Goal: Task Accomplishment & Management: Manage account settings

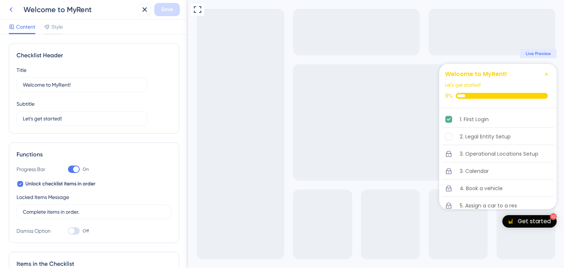
click at [13, 11] on icon at bounding box center [11, 9] width 9 height 9
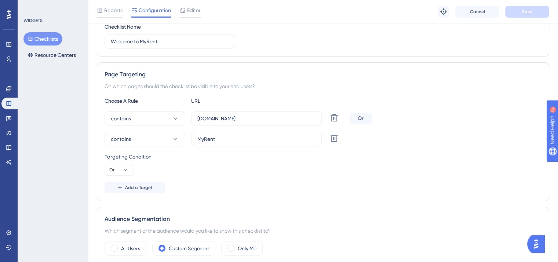
scroll to position [95, 0]
click at [124, 168] on icon at bounding box center [126, 169] width 4 height 2
click at [124, 168] on icon at bounding box center [125, 169] width 7 height 7
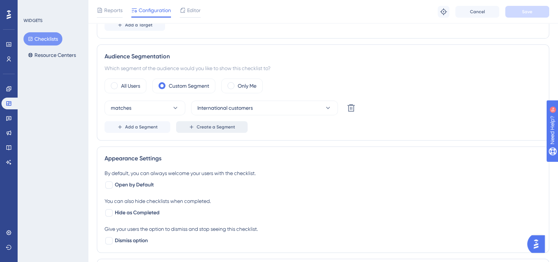
scroll to position [259, 0]
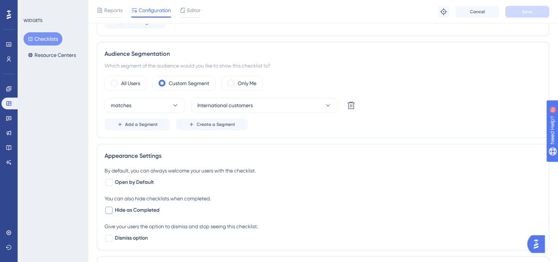
click at [112, 211] on div at bounding box center [108, 210] width 7 height 7
checkbox input "true"
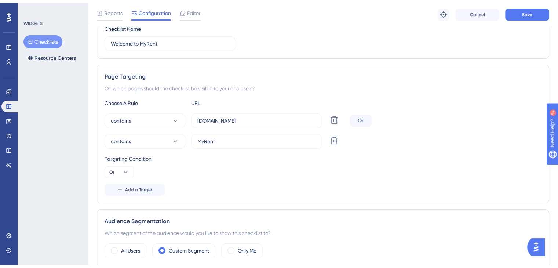
scroll to position [0, 0]
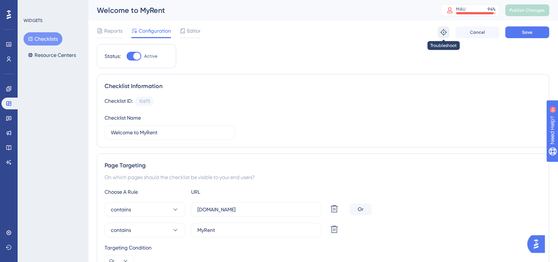
click at [448, 34] on button at bounding box center [444, 32] width 12 height 12
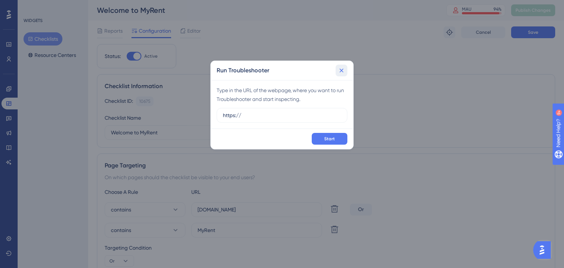
click at [343, 67] on icon at bounding box center [341, 70] width 7 height 7
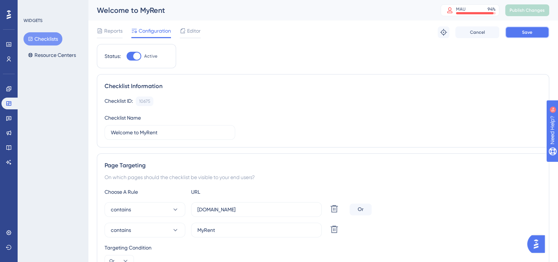
click at [519, 31] on button "Save" at bounding box center [527, 32] width 44 height 12
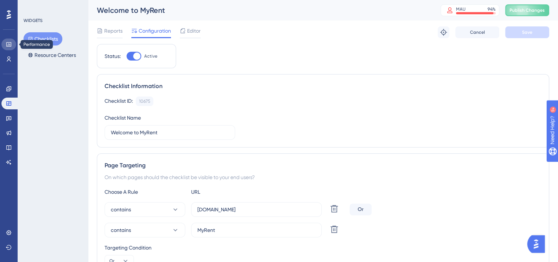
click at [12, 46] on link at bounding box center [8, 45] width 15 height 12
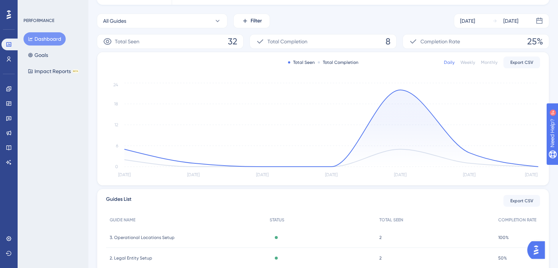
scroll to position [81, 0]
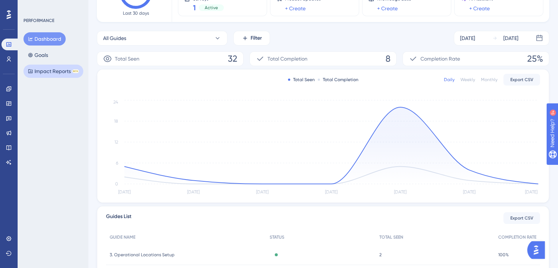
click at [63, 71] on button "Impact Reports BETA" at bounding box center [53, 71] width 60 height 13
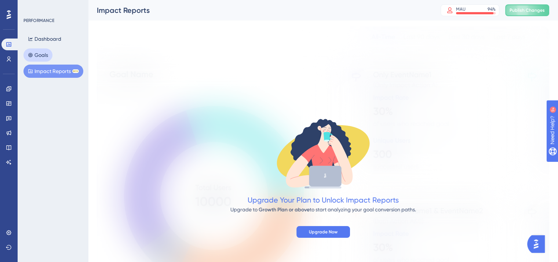
click at [48, 54] on button "Goals" at bounding box center [37, 54] width 29 height 13
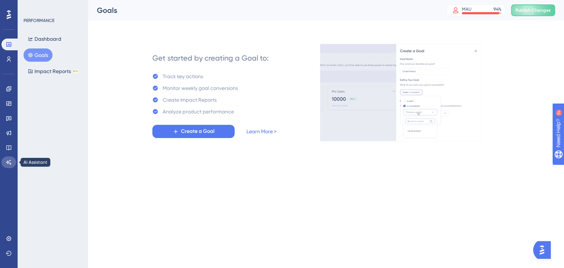
click at [10, 164] on icon at bounding box center [8, 162] width 5 height 5
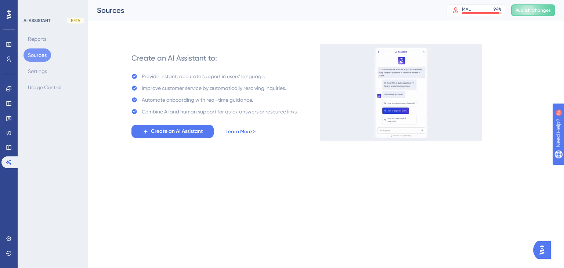
click at [244, 132] on link "Learn More >" at bounding box center [240, 131] width 30 height 9
click at [187, 134] on span "Create an AI Assistant" at bounding box center [177, 131] width 52 height 9
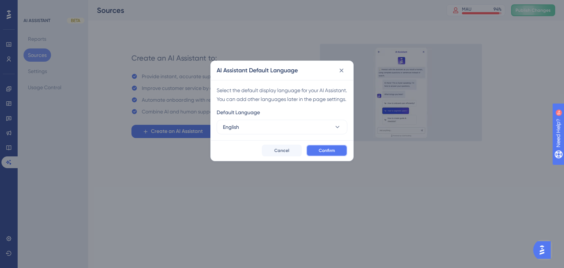
click at [338, 156] on button "Confirm" at bounding box center [326, 151] width 41 height 12
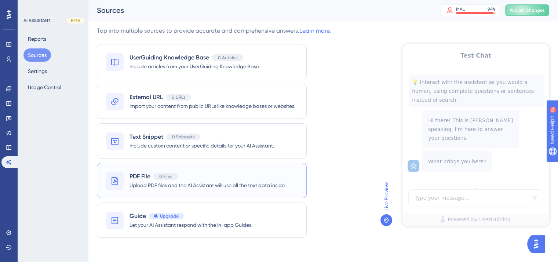
click at [252, 181] on span "Upload PDF files and the AI Assistant will use all the text data inside." at bounding box center [208, 185] width 156 height 9
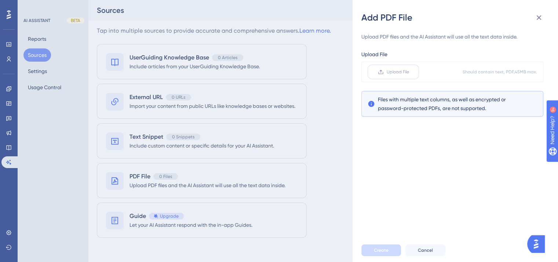
click at [397, 71] on span "Upload File" at bounding box center [398, 72] width 22 height 6
click at [409, 72] on input "Upload File" at bounding box center [409, 72] width 0 height 0
click at [393, 253] on button "Create" at bounding box center [381, 250] width 40 height 12
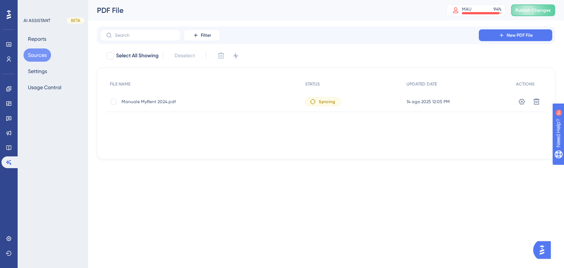
click at [546, 247] on img "Open AI Assistant Launcher" at bounding box center [541, 249] width 13 height 13
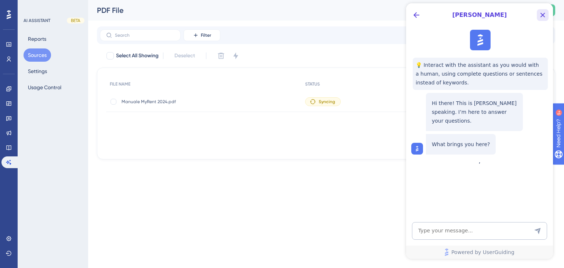
click at [539, 17] on icon "Close Button" at bounding box center [542, 15] width 9 height 9
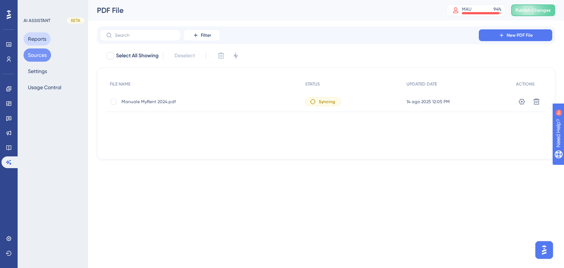
click at [38, 37] on button "Reports" at bounding box center [36, 38] width 27 height 13
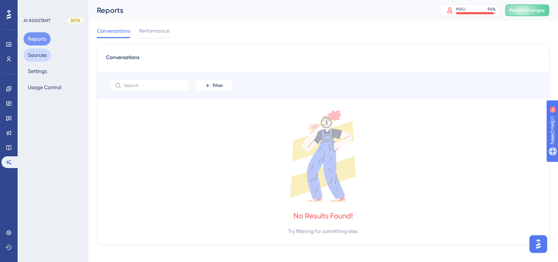
click at [35, 58] on button "Sources" at bounding box center [37, 54] width 28 height 13
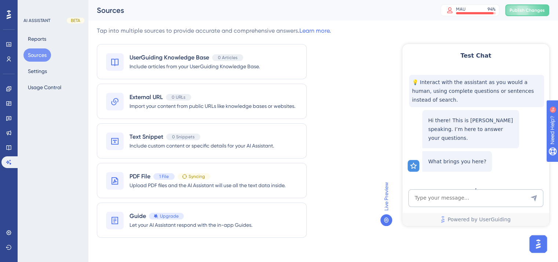
click at [385, 220] on icon at bounding box center [386, 220] width 6 height 6
click at [383, 196] on span "Live Preview" at bounding box center [386, 196] width 9 height 29
click at [431, 197] on textarea "AI Assistant Text Input" at bounding box center [475, 198] width 135 height 18
type textarea "what is myrent?"
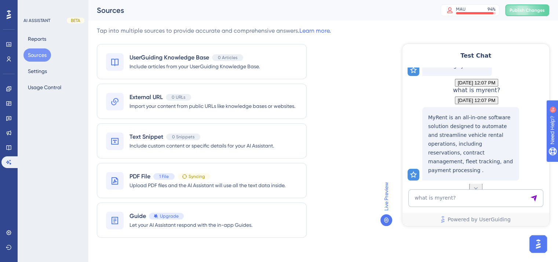
scroll to position [100, 0]
click at [460, 192] on textarea "what is myrent?" at bounding box center [475, 198] width 135 height 18
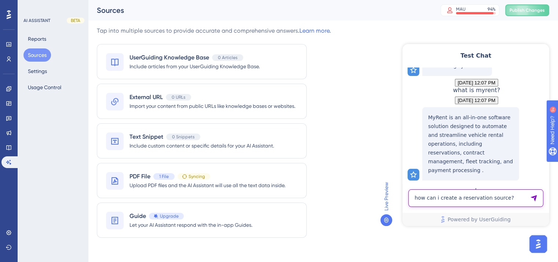
type textarea "how can i create a reservation source?"
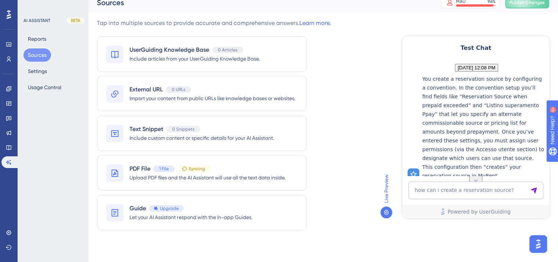
scroll to position [214, 0]
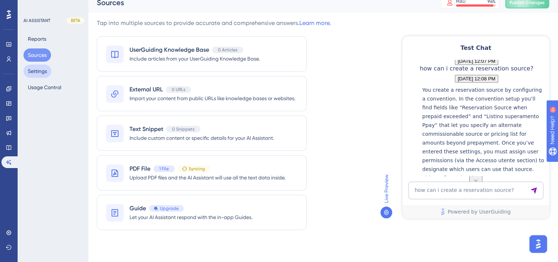
click at [37, 77] on button "Settings" at bounding box center [37, 71] width 28 height 13
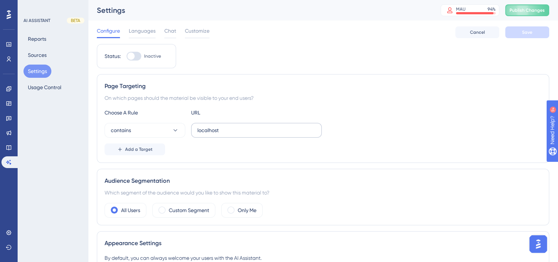
click at [195, 125] on label "localhost" at bounding box center [256, 130] width 131 height 15
click at [197, 126] on input "localhost" at bounding box center [256, 130] width 118 height 8
drag, startPoint x: 237, startPoint y: 127, endPoint x: 168, endPoint y: 127, distance: 69.4
click at [168, 127] on div "contains localhost" at bounding box center [213, 130] width 217 height 15
click at [10, 143] on link at bounding box center [8, 148] width 15 height 12
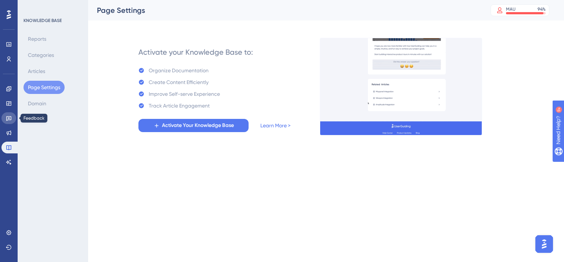
click at [12, 117] on link at bounding box center [8, 118] width 15 height 12
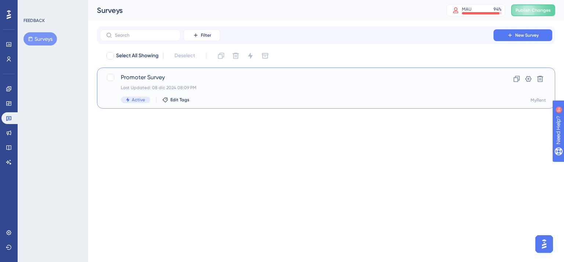
click at [225, 83] on div "Promoter Survey Last Updated: 08 dic 2024 08:09 PM Active Edit Tags" at bounding box center [297, 88] width 352 height 30
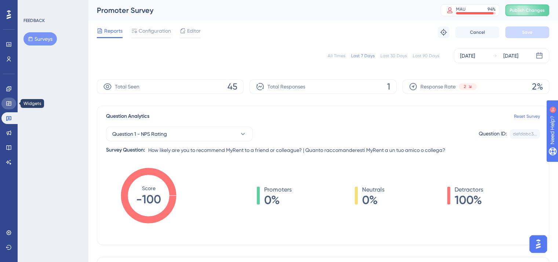
click at [10, 102] on icon at bounding box center [9, 104] width 6 height 6
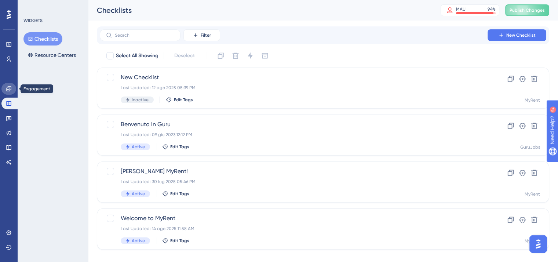
click at [10, 90] on icon at bounding box center [9, 89] width 6 height 6
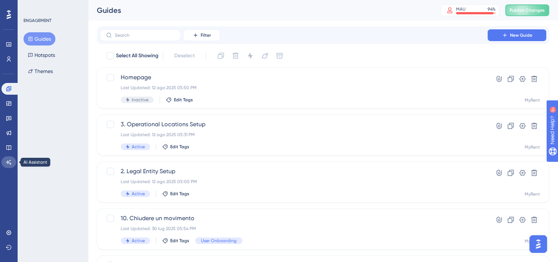
click at [10, 159] on icon at bounding box center [9, 162] width 6 height 6
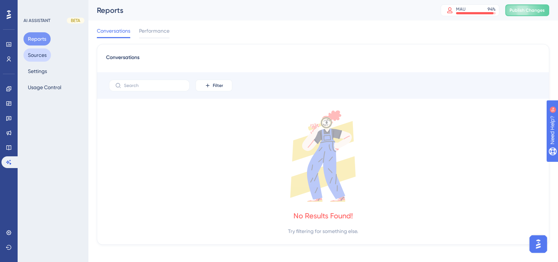
click at [40, 53] on button "Sources" at bounding box center [37, 54] width 28 height 13
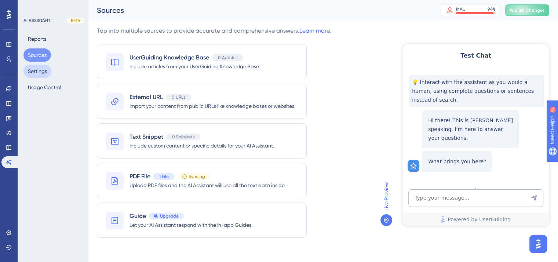
click at [46, 75] on button "Settings" at bounding box center [37, 71] width 28 height 13
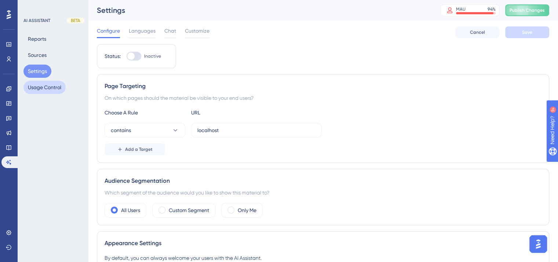
click at [51, 87] on button "Usage Control" at bounding box center [44, 87] width 42 height 13
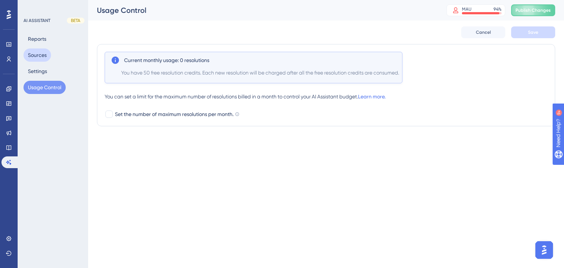
click at [42, 55] on button "Sources" at bounding box center [37, 54] width 28 height 13
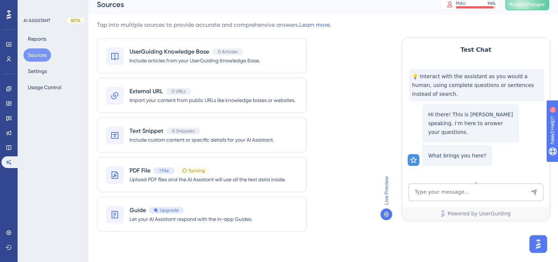
scroll to position [8, 0]
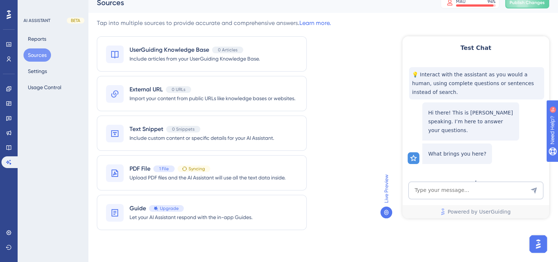
click at [389, 210] on div at bounding box center [387, 213] width 12 height 12
click at [387, 211] on icon at bounding box center [386, 213] width 6 height 6
click at [388, 189] on span "Live Preview" at bounding box center [386, 188] width 9 height 29
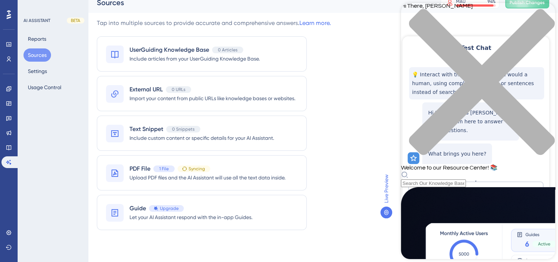
click at [542, 12] on icon "close resource center" at bounding box center [478, 86] width 154 height 154
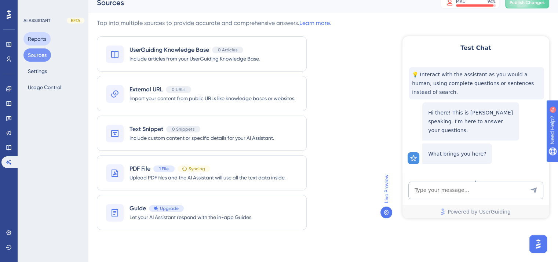
click at [48, 39] on button "Reports" at bounding box center [36, 38] width 27 height 13
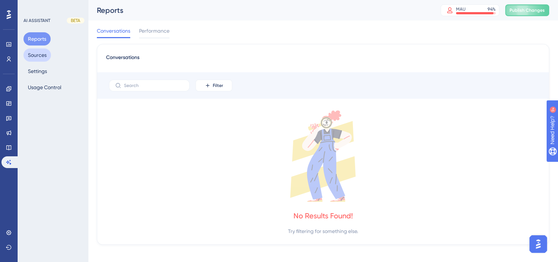
click at [43, 59] on button "Sources" at bounding box center [37, 54] width 28 height 13
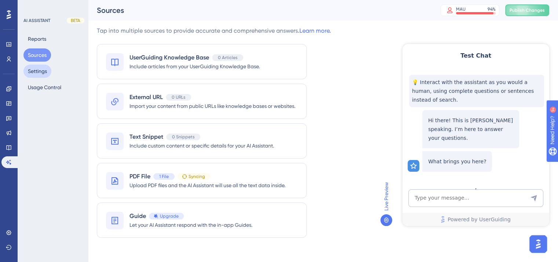
click at [43, 71] on button "Settings" at bounding box center [37, 71] width 28 height 13
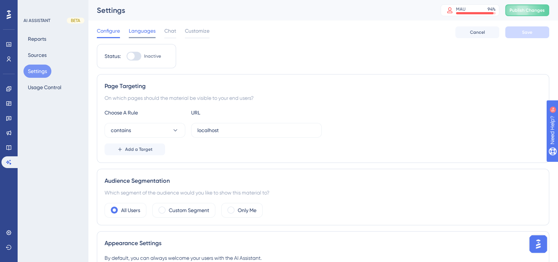
click at [149, 32] on span "Languages" at bounding box center [142, 30] width 27 height 9
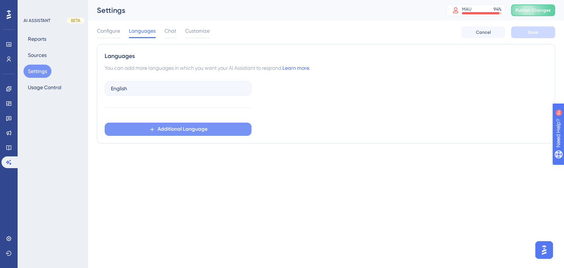
click at [171, 133] on span "Additional Language" at bounding box center [182, 129] width 50 height 9
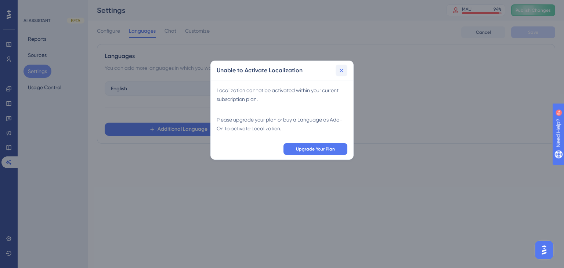
click at [343, 69] on icon at bounding box center [341, 70] width 7 height 7
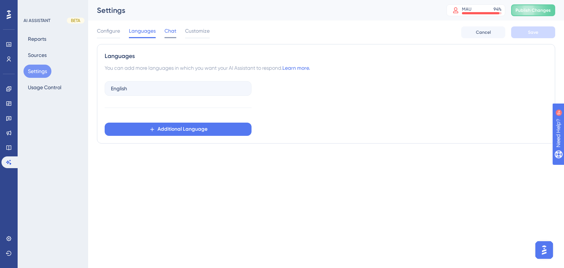
click at [170, 31] on span "Chat" at bounding box center [170, 30] width 12 height 9
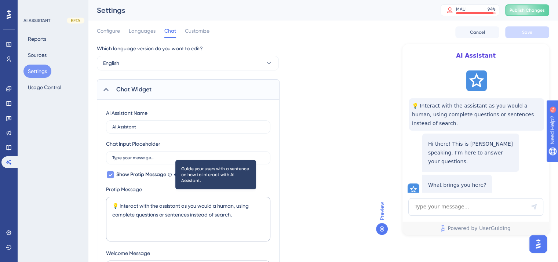
click at [170, 175] on icon at bounding box center [170, 174] width 4 height 4
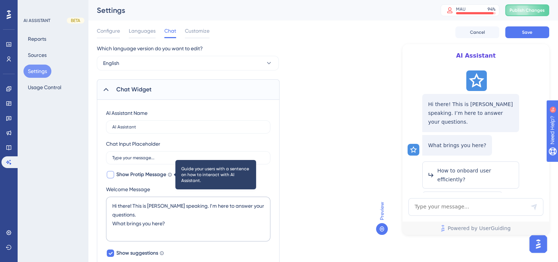
click at [170, 175] on icon at bounding box center [170, 174] width 4 height 4
checkbox input "true"
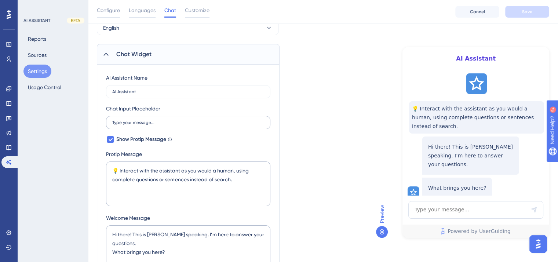
scroll to position [73, 0]
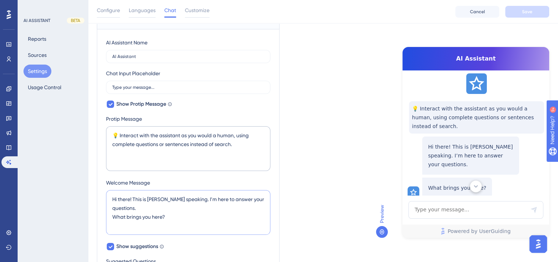
click at [162, 199] on textarea "Hi there! This is [PERSON_NAME] speaking. I’m here to answer your questions. Wh…" at bounding box center [188, 212] width 164 height 45
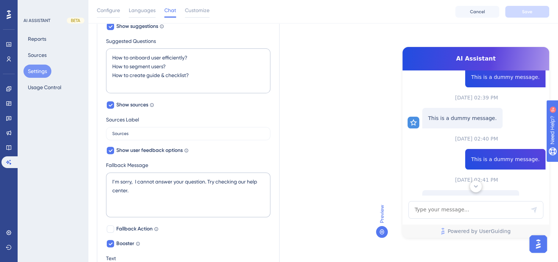
scroll to position [330, 0]
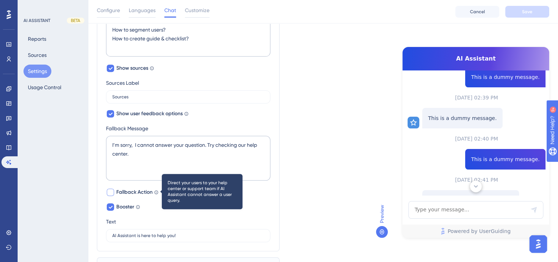
click at [156, 190] on icon at bounding box center [156, 192] width 4 height 4
checkbox input "true"
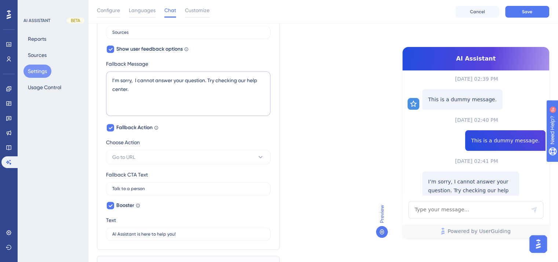
scroll to position [432, 0]
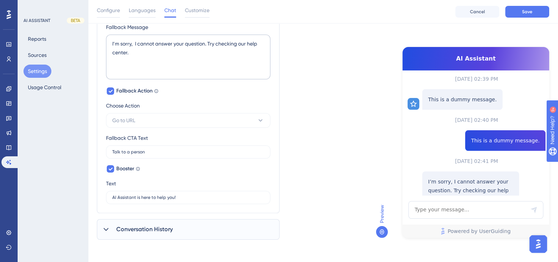
click at [107, 229] on icon at bounding box center [105, 229] width 7 height 7
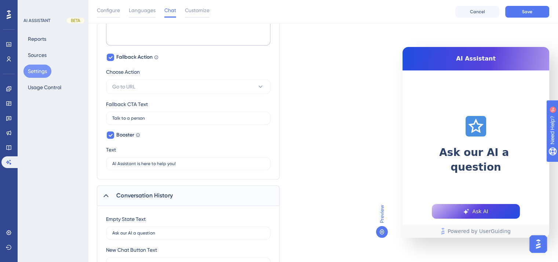
scroll to position [505, 0]
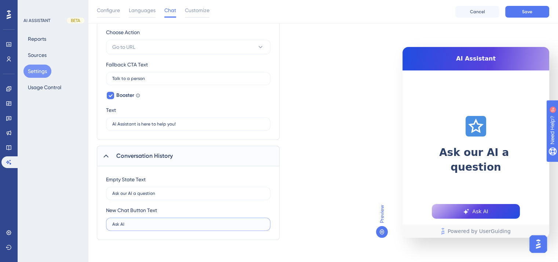
click at [176, 223] on input "Ask AI" at bounding box center [188, 224] width 152 height 5
drag, startPoint x: 160, startPoint y: 226, endPoint x: 111, endPoint y: 221, distance: 49.0
click at [111, 221] on label "Ask AI" at bounding box center [188, 224] width 164 height 13
type input "Ask AI"
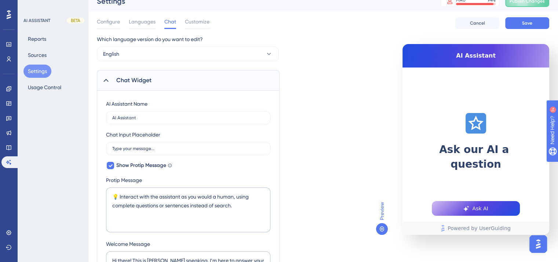
scroll to position [0, 0]
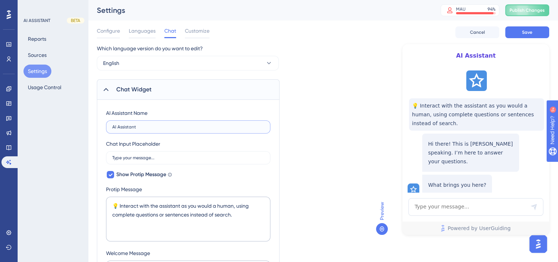
drag, startPoint x: 172, startPoint y: 126, endPoint x: 109, endPoint y: 128, distance: 63.5
click at [109, 128] on label "AI Assistant" at bounding box center [188, 126] width 164 height 13
type input "MyRent AI"
click at [162, 160] on input "Type your message..." at bounding box center [188, 157] width 152 height 5
type input "Type your message..."
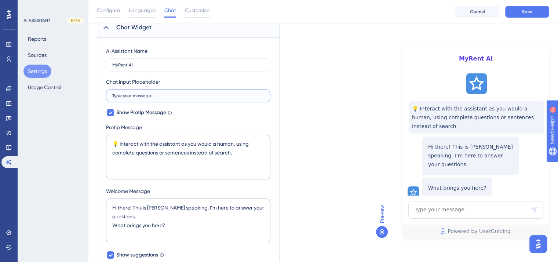
scroll to position [73, 0]
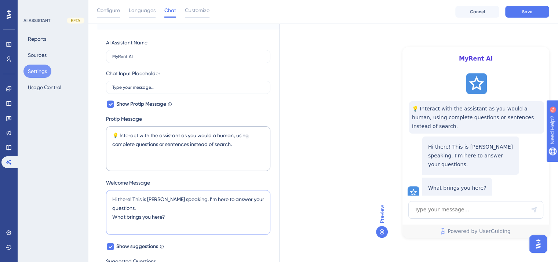
click at [160, 199] on textarea "Hi there! This is [PERSON_NAME] speaking. I’m here to answer your questions. Wh…" at bounding box center [188, 212] width 164 height 45
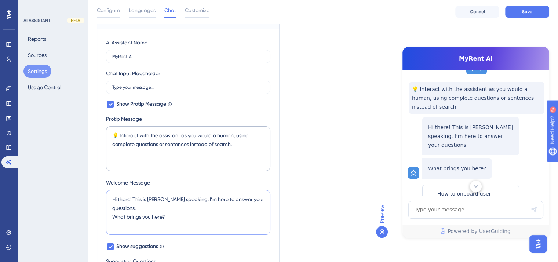
scroll to position [20, 0]
click at [174, 218] on textarea "Hi there! This is MyRent AI speaking. I’m here to answer your questions. What b…" at bounding box center [188, 212] width 164 height 45
drag, startPoint x: 174, startPoint y: 218, endPoint x: 110, endPoint y: 216, distance: 63.5
click at [110, 216] on textarea "Hi there! This is MyRent AI speaking. I’m here to answer your questions. What b…" at bounding box center [188, 212] width 164 height 45
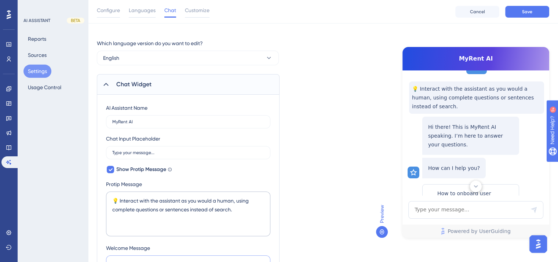
scroll to position [0, 0]
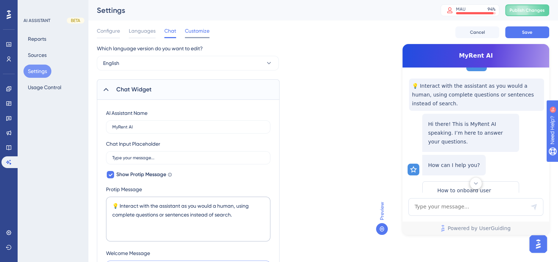
type textarea "Hi there! This is MyRent AI speaking. I’m here to answer your questions. How ca…"
click at [202, 35] on div "Customize" at bounding box center [197, 32] width 25 height 12
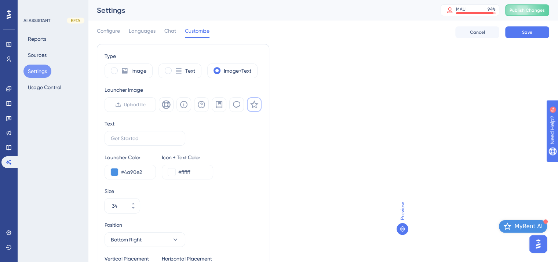
click at [405, 229] on icon at bounding box center [403, 229] width 6 height 6
click at [401, 213] on span "Preview" at bounding box center [402, 211] width 9 height 18
click at [510, 225] on icon "Open AI Assistant Launcher" at bounding box center [508, 226] width 8 height 8
click at [115, 69] on span at bounding box center [114, 70] width 7 height 7
click at [120, 68] on input "radio" at bounding box center [120, 68] width 0 height 0
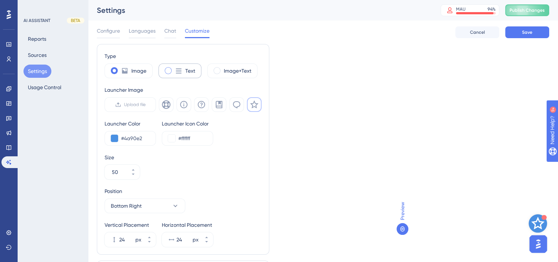
click at [165, 71] on span at bounding box center [168, 70] width 7 height 7
click at [174, 68] on input "radio" at bounding box center [174, 68] width 0 height 0
type input "34"
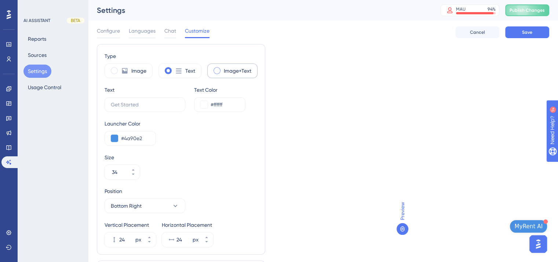
click at [214, 72] on span at bounding box center [217, 70] width 7 height 7
click at [223, 68] on input "radio" at bounding box center [223, 68] width 0 height 0
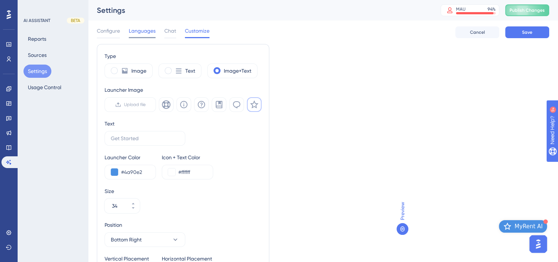
click at [143, 32] on span "Languages" at bounding box center [142, 30] width 27 height 9
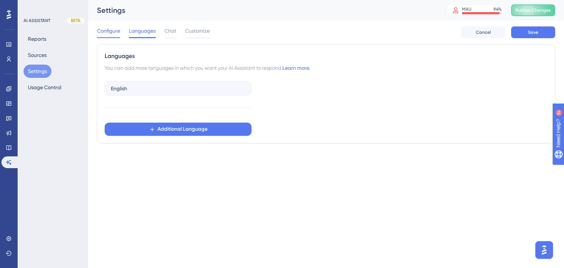
click at [111, 30] on span "Configure" at bounding box center [108, 30] width 23 height 9
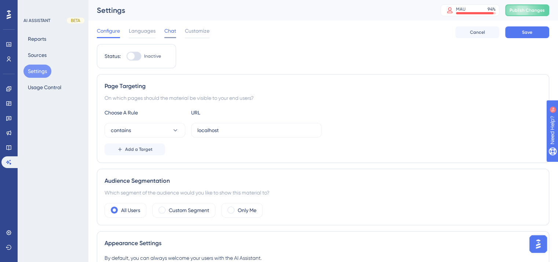
click at [172, 30] on span "Chat" at bounding box center [170, 30] width 12 height 9
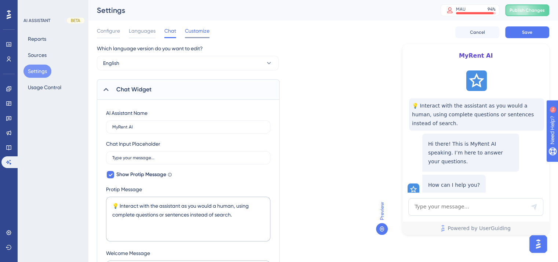
click at [195, 32] on span "Customize" at bounding box center [197, 30] width 25 height 9
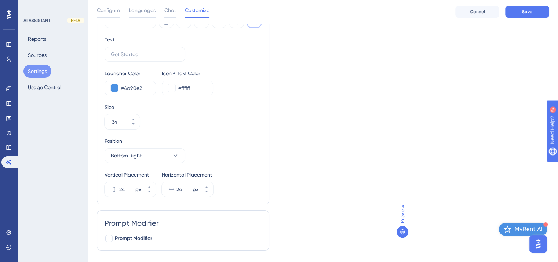
scroll to position [104, 0]
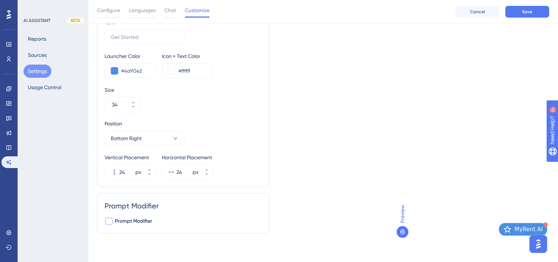
click at [109, 222] on div at bounding box center [108, 221] width 7 height 7
checkbox input "true"
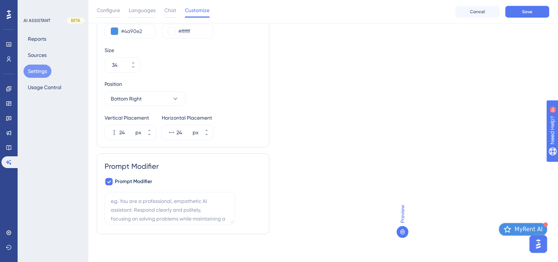
scroll to position [145, 0]
drag, startPoint x: 230, startPoint y: 221, endPoint x: 272, endPoint y: 250, distance: 50.3
click at [272, 250] on textarea at bounding box center [191, 222] width 172 height 62
click at [174, 228] on textarea at bounding box center [191, 222] width 172 height 62
drag, startPoint x: 128, startPoint y: 226, endPoint x: 123, endPoint y: 202, distance: 24.4
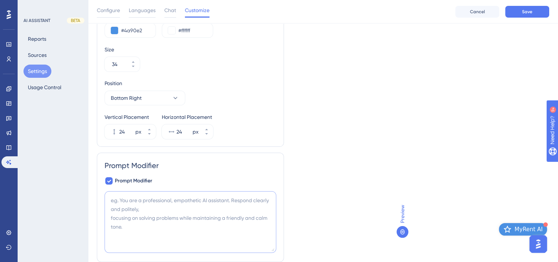
click at [123, 202] on textarea at bounding box center [191, 222] width 172 height 62
type textarea "y"
drag, startPoint x: 125, startPoint y: 229, endPoint x: 113, endPoint y: 199, distance: 32.1
click at [113, 199] on textarea at bounding box center [191, 222] width 172 height 62
click at [187, 230] on textarea at bounding box center [191, 222] width 172 height 62
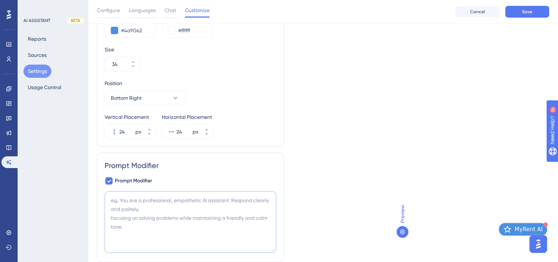
click at [175, 230] on textarea at bounding box center [191, 222] width 172 height 62
paste textarea "You are a professional, empathetic AI assistant integrated into the MyRent rent…"
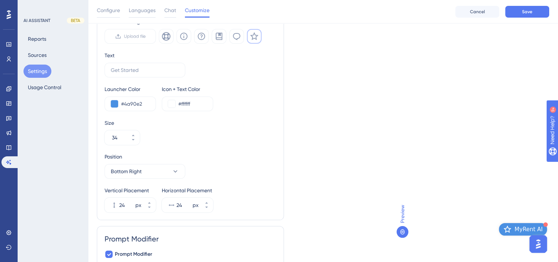
scroll to position [0, 0]
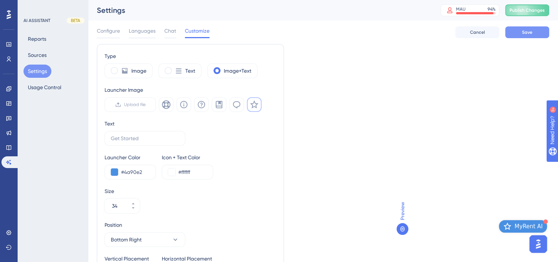
type textarea "You are a professional, empathetic AI assistant integrated into the MyRent rent…"
click at [533, 30] on button "Save" at bounding box center [527, 32] width 44 height 12
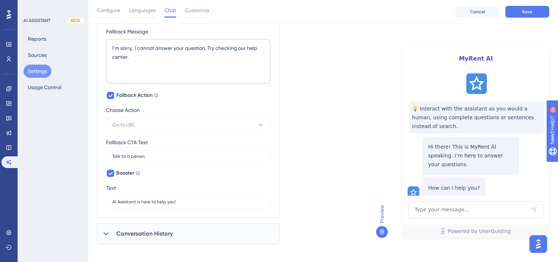
scroll to position [432, 0]
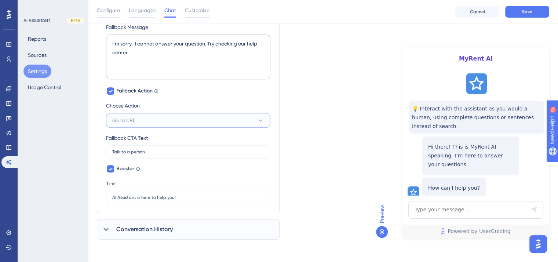
click at [141, 122] on button "Go to URL" at bounding box center [188, 120] width 164 height 15
click at [168, 139] on div "Run JavaScript Run JavaScript" at bounding box center [188, 142] width 143 height 15
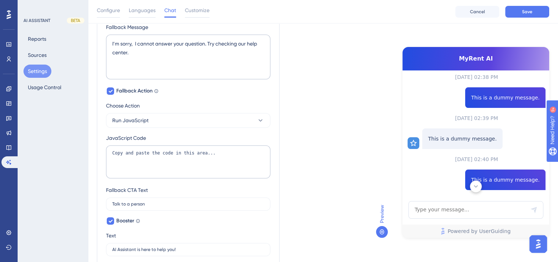
scroll to position [252, 0]
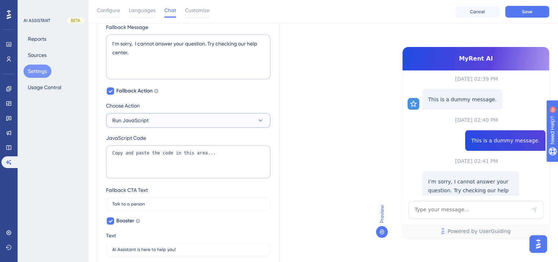
click at [223, 122] on button "Run JavaScript" at bounding box center [188, 120] width 164 height 15
click at [150, 153] on div "Go to URL Go to URL" at bounding box center [188, 157] width 143 height 15
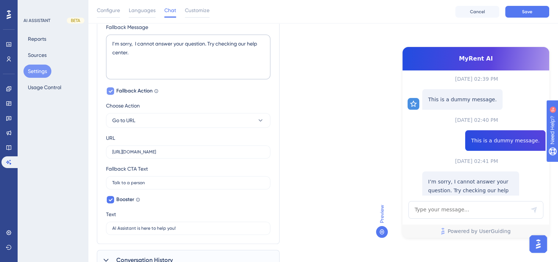
click at [111, 91] on icon at bounding box center [110, 91] width 4 height 6
checkbox input "false"
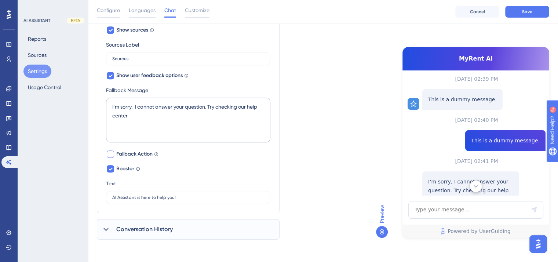
scroll to position [233, 0]
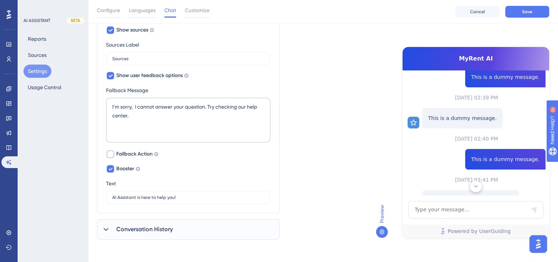
click at [112, 226] on div "Conversation History" at bounding box center [188, 229] width 183 height 21
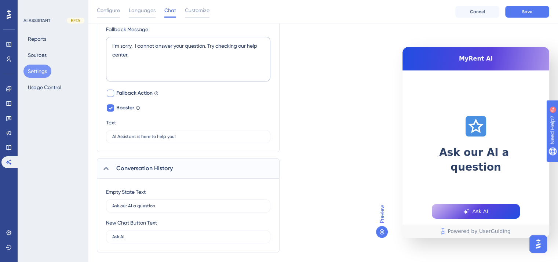
scroll to position [442, 0]
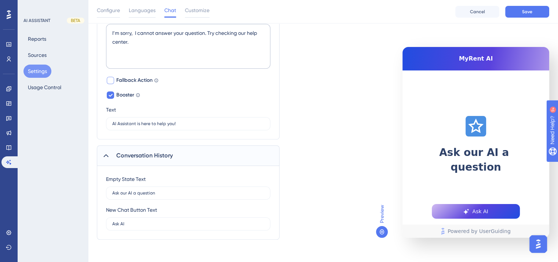
click at [105, 154] on icon at bounding box center [105, 155] width 7 height 7
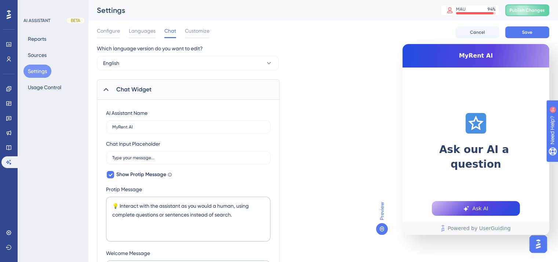
scroll to position [0, 0]
click at [106, 92] on icon at bounding box center [105, 89] width 7 height 7
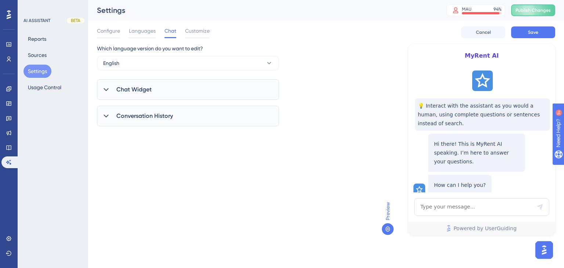
click at [106, 91] on icon at bounding box center [105, 89] width 7 height 7
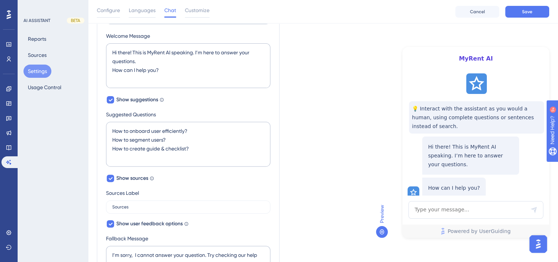
scroll to position [257, 0]
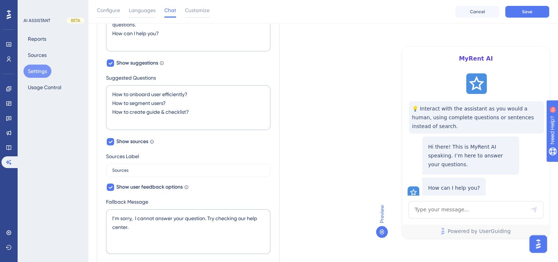
drag, startPoint x: 197, startPoint y: 8, endPoint x: 202, endPoint y: 12, distance: 6.8
click at [197, 8] on span "Customize" at bounding box center [197, 10] width 25 height 9
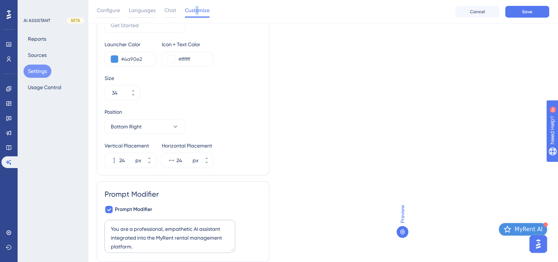
scroll to position [145, 0]
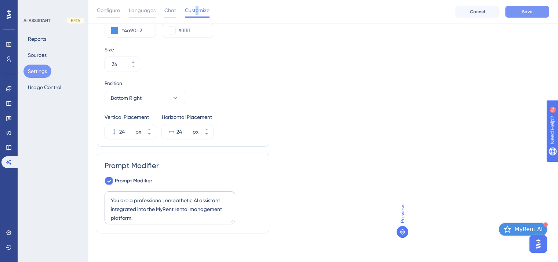
click at [521, 15] on button "Save" at bounding box center [527, 12] width 44 height 12
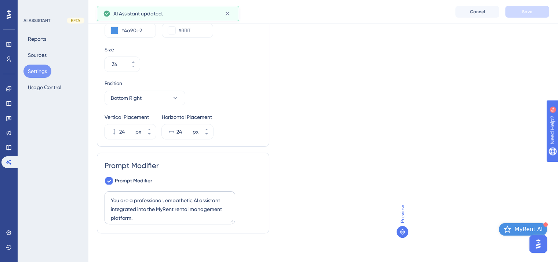
click at [517, 228] on span "MyRent AI" at bounding box center [529, 229] width 28 height 9
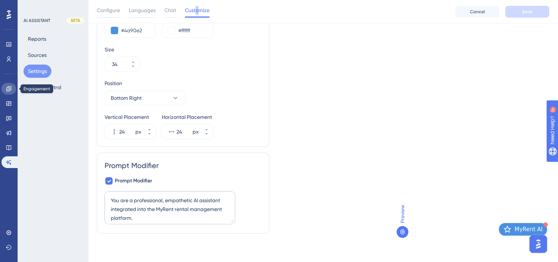
click at [11, 87] on icon at bounding box center [8, 88] width 5 height 5
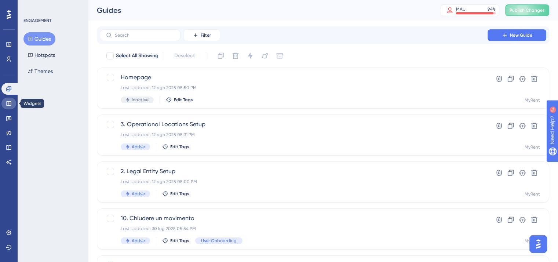
click at [9, 102] on icon at bounding box center [9, 104] width 6 height 6
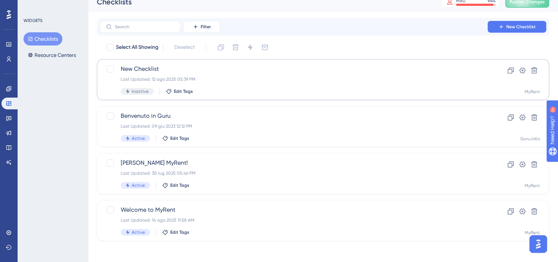
scroll to position [11, 0]
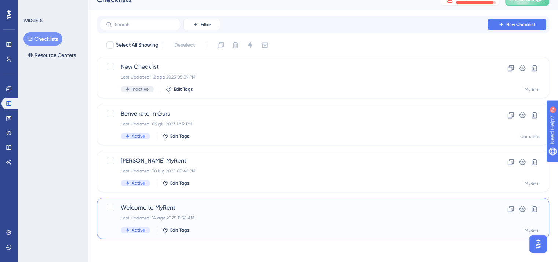
click at [221, 207] on span "Welcome to MyRent" at bounding box center [294, 207] width 346 height 9
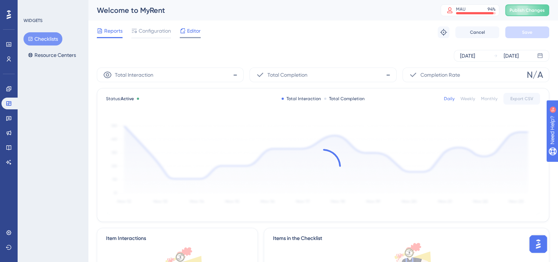
click at [191, 31] on span "Editor" at bounding box center [194, 30] width 14 height 9
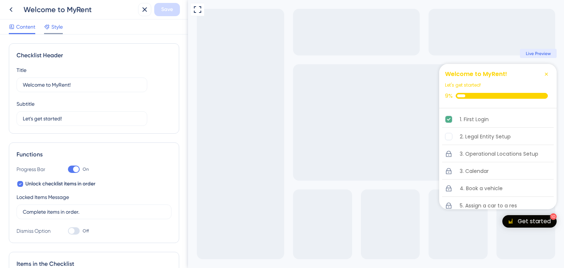
click at [57, 26] on span "Style" at bounding box center [56, 26] width 11 height 9
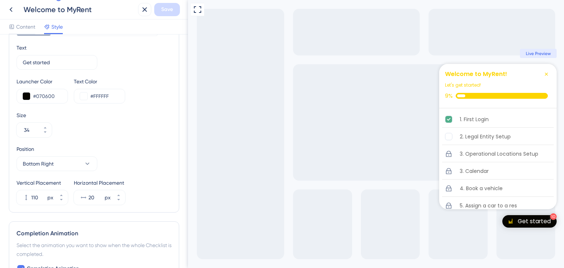
scroll to position [294, 0]
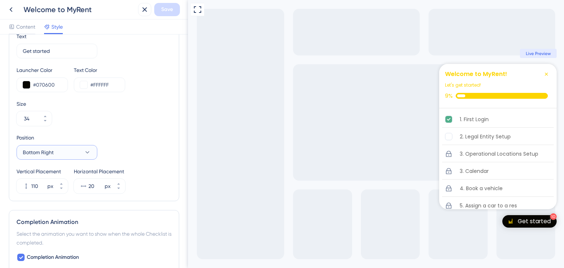
click at [71, 149] on button "Bottom Right" at bounding box center [57, 152] width 81 height 15
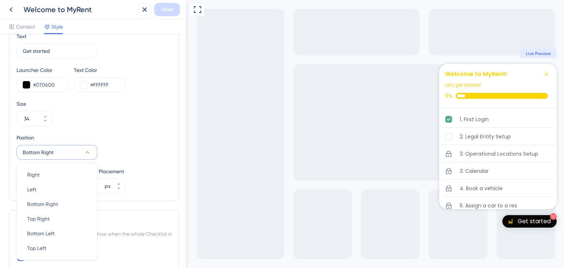
scroll to position [353, 0]
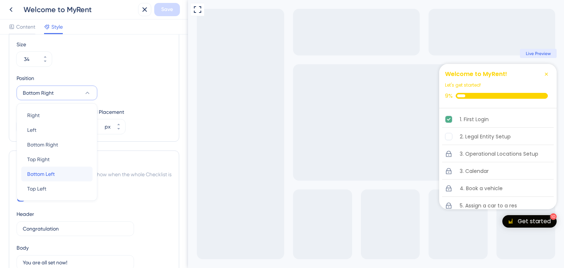
click at [61, 174] on div "Bottom Left Bottom Left" at bounding box center [56, 174] width 59 height 15
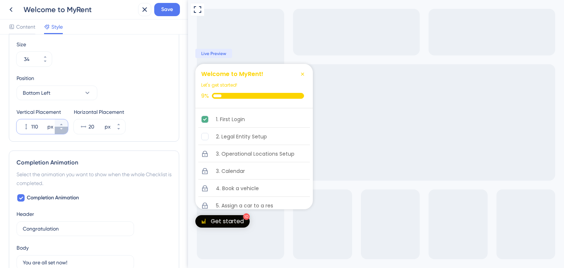
click at [62, 130] on button "110 px" at bounding box center [61, 130] width 13 height 7
click at [62, 130] on button "109 px" at bounding box center [61, 130] width 13 height 7
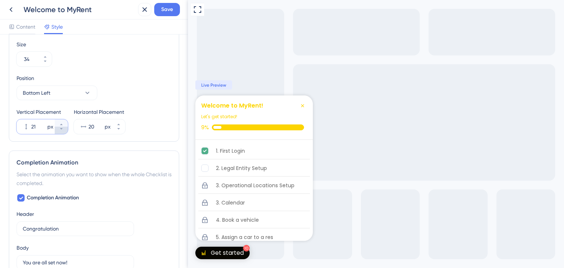
click at [62, 130] on button "21 px" at bounding box center [61, 130] width 13 height 7
type input "20"
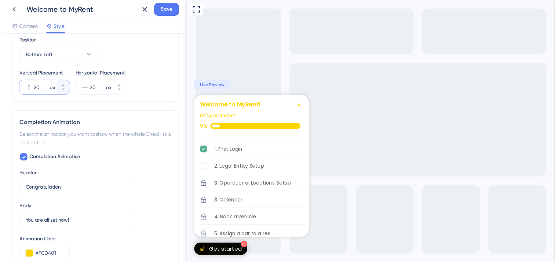
scroll to position [426, 0]
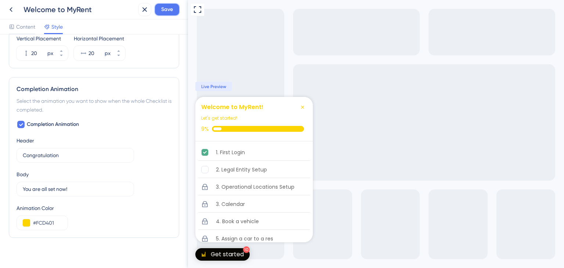
click at [171, 12] on span "Save" at bounding box center [167, 9] width 12 height 9
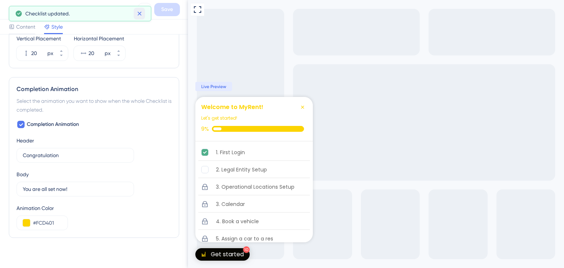
click at [137, 13] on icon at bounding box center [139, 13] width 7 height 7
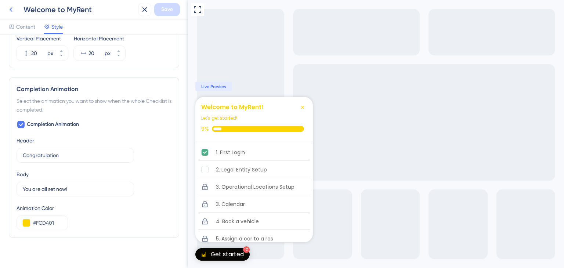
click at [11, 12] on icon at bounding box center [11, 9] width 9 height 9
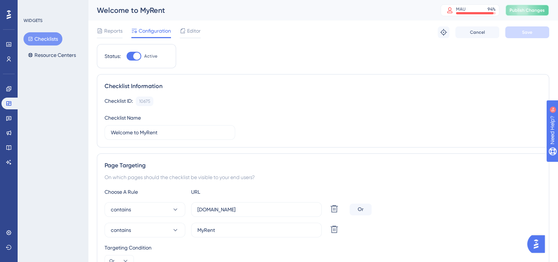
click at [541, 10] on span "Publish Changes" at bounding box center [527, 10] width 35 height 6
click at [189, 31] on span "Editor" at bounding box center [194, 30] width 14 height 9
